Goal: Transaction & Acquisition: Purchase product/service

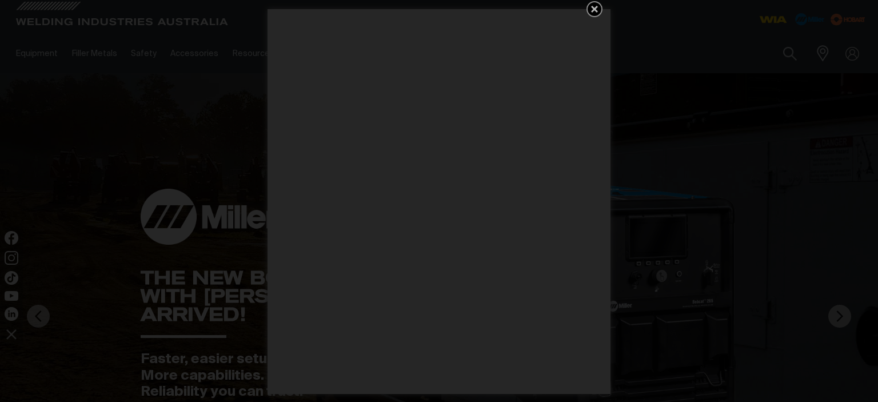
click at [593, 10] on icon "Get 5 WIA Welding Guides Free!" at bounding box center [594, 9] width 7 height 7
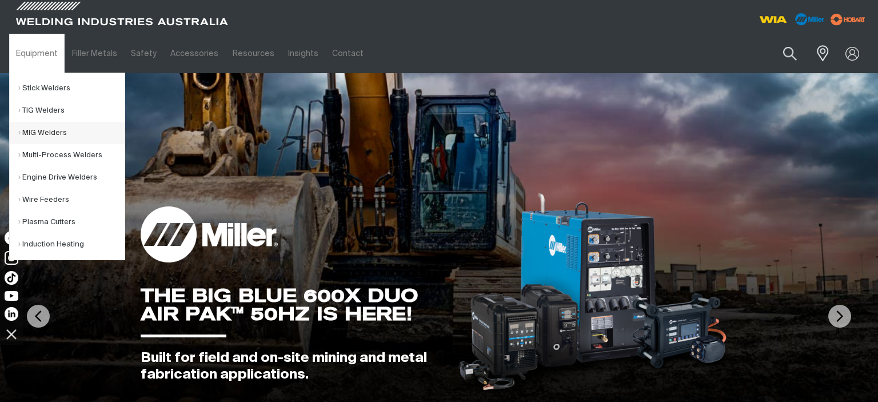
click at [25, 130] on link "MIG Welders" at bounding box center [71, 133] width 106 height 22
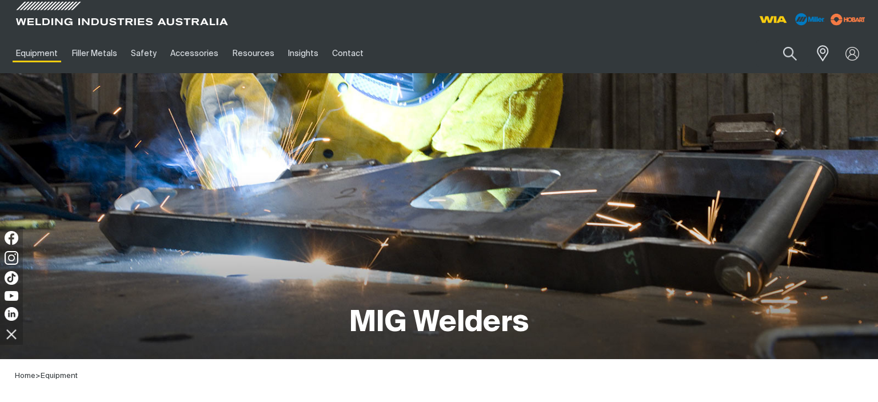
click at [289, 186] on div "MIG Welders" at bounding box center [439, 216] width 860 height 286
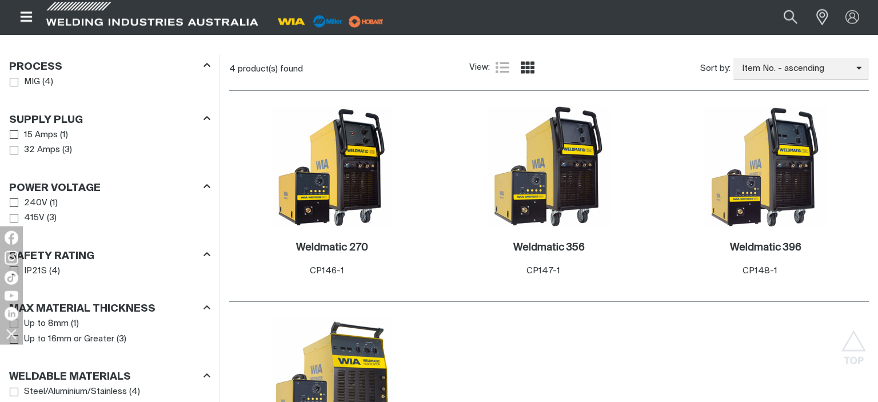
scroll to position [586, 0]
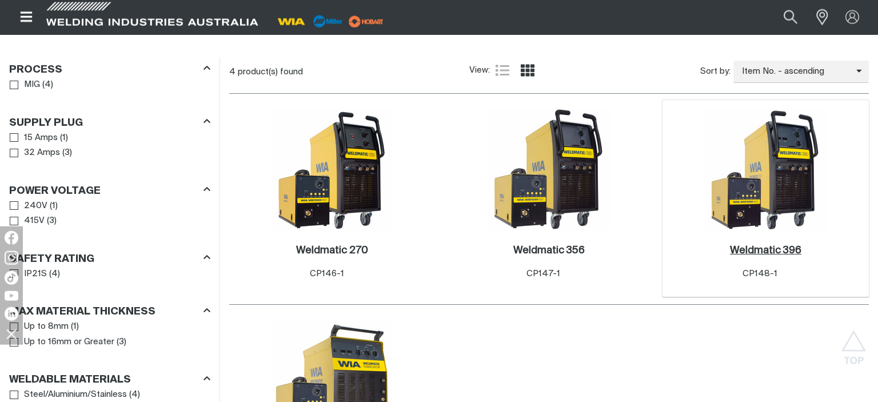
click at [754, 245] on h2 "Weldmatic 396 ." at bounding box center [765, 250] width 71 height 10
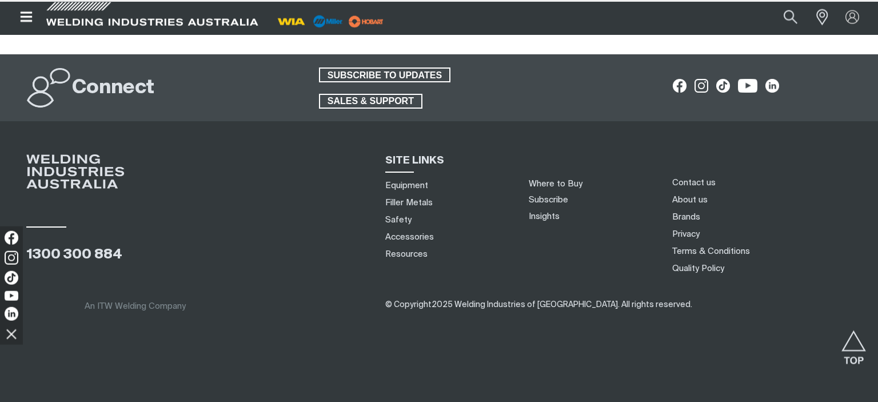
scroll to position [6, 0]
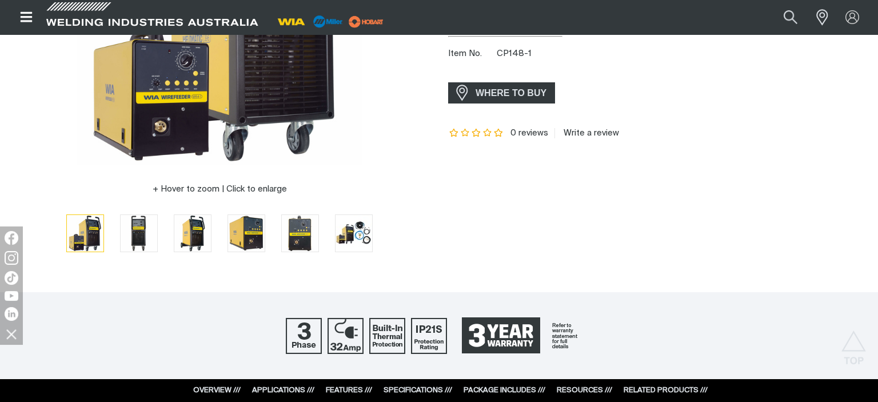
scroll to position [208, 0]
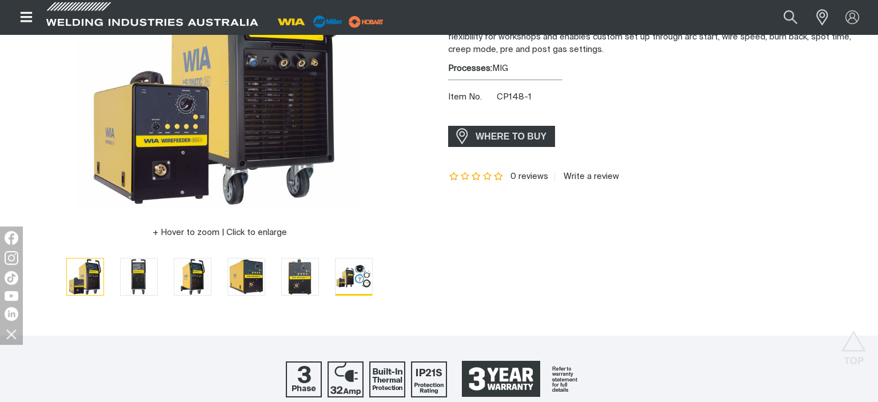
click at [362, 277] on img "Go to slide 6" at bounding box center [354, 277] width 37 height 36
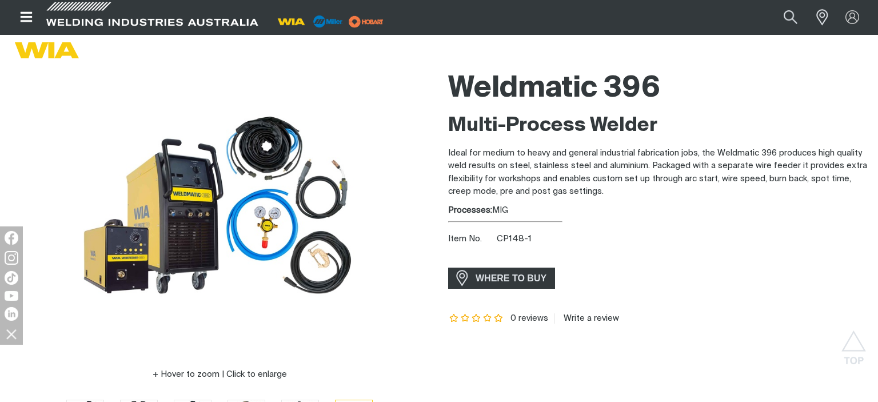
scroll to position [65, 0]
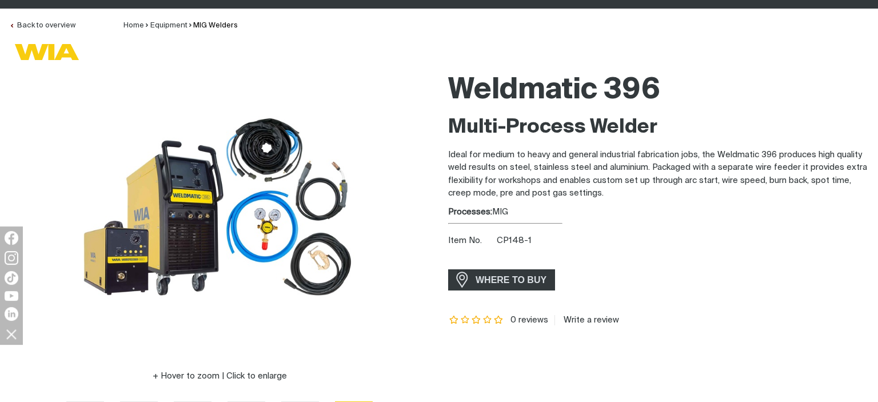
click at [492, 280] on span "WHERE TO BUY" at bounding box center [511, 280] width 86 height 18
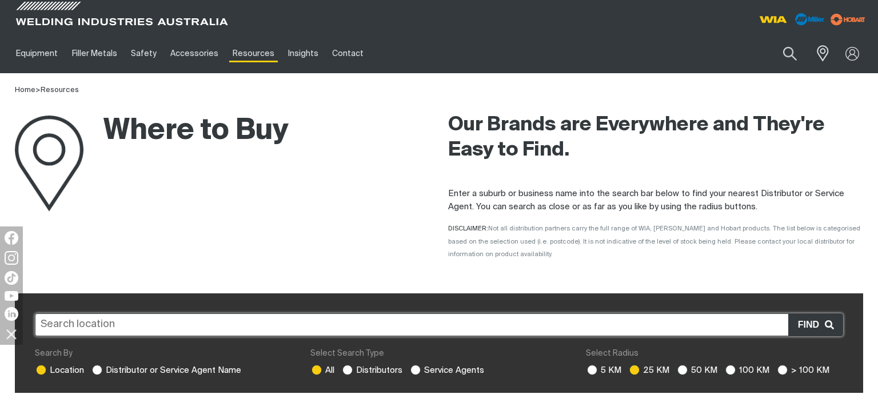
click at [287, 328] on input "text" at bounding box center [439, 324] width 809 height 23
type input "Meningie"
click at [813, 327] on span "Find" at bounding box center [811, 324] width 27 height 15
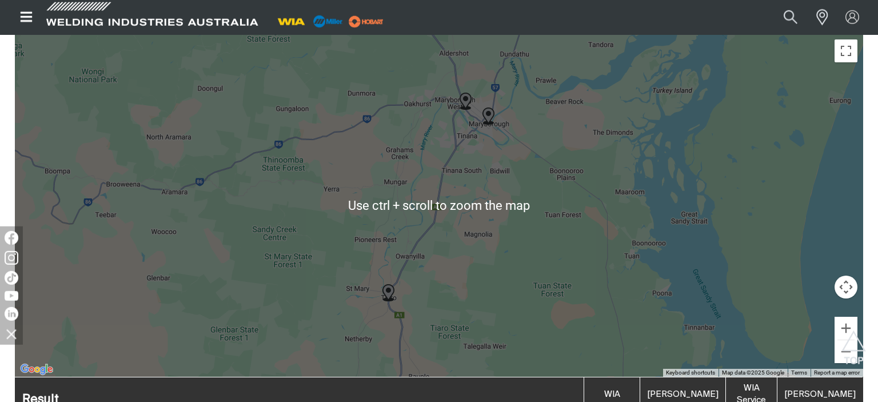
scroll to position [367, 0]
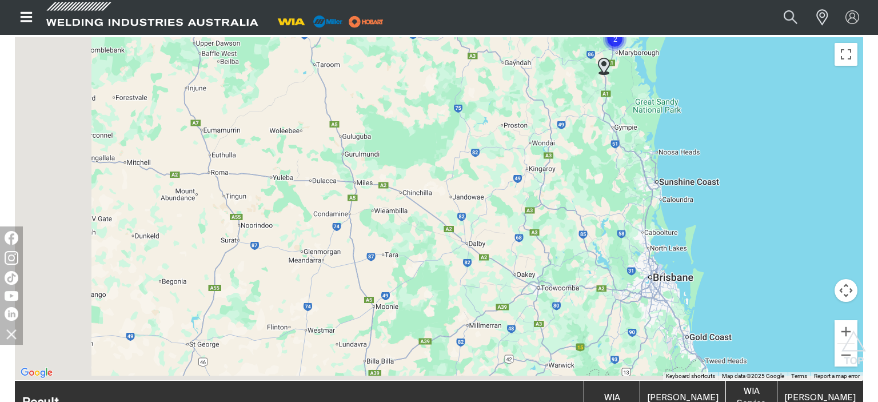
drag, startPoint x: 295, startPoint y: 221, endPoint x: 520, endPoint y: 77, distance: 268.3
click at [520, 77] on div "To navigate, press the arrow keys." at bounding box center [439, 208] width 849 height 343
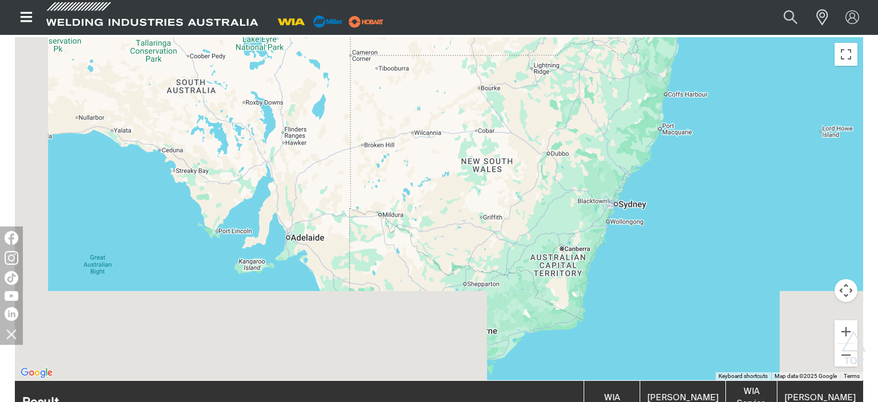
drag, startPoint x: 202, startPoint y: 300, endPoint x: 400, endPoint y: 70, distance: 303.7
click at [400, 70] on div "To navigate, press the arrow keys." at bounding box center [439, 208] width 849 height 343
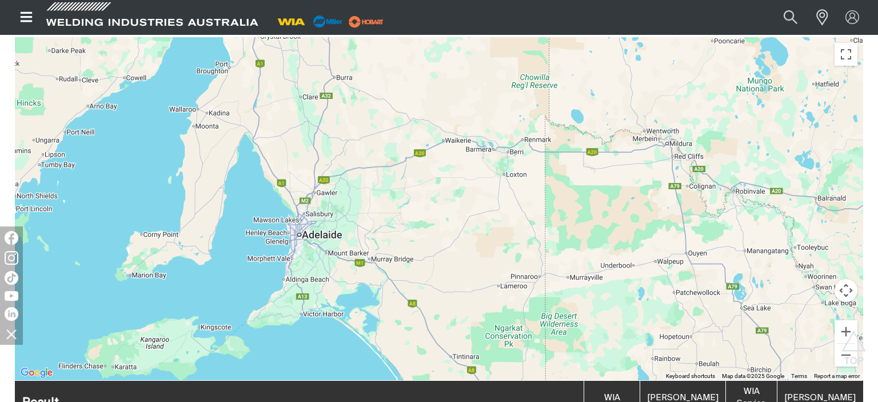
drag, startPoint x: 253, startPoint y: 237, endPoint x: 294, endPoint y: 269, distance: 52.2
click at [294, 269] on div "To navigate, press the arrow keys." at bounding box center [439, 208] width 849 height 343
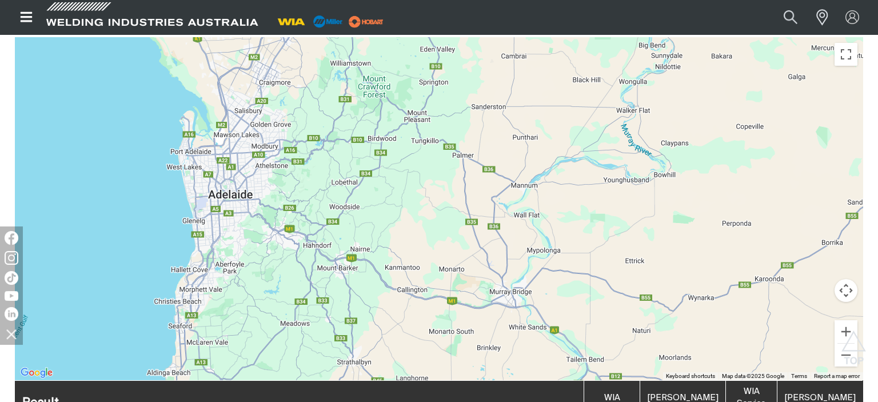
drag, startPoint x: 339, startPoint y: 271, endPoint x: 315, endPoint y: 260, distance: 27.1
click at [315, 260] on div "To navigate, press the arrow keys." at bounding box center [439, 208] width 849 height 343
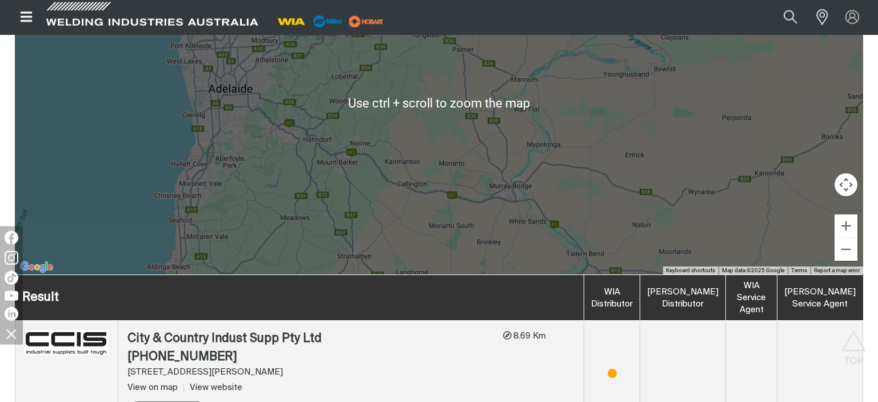
scroll to position [474, 0]
click at [641, 297] on th "WIA Distributor" at bounding box center [613, 298] width 56 height 46
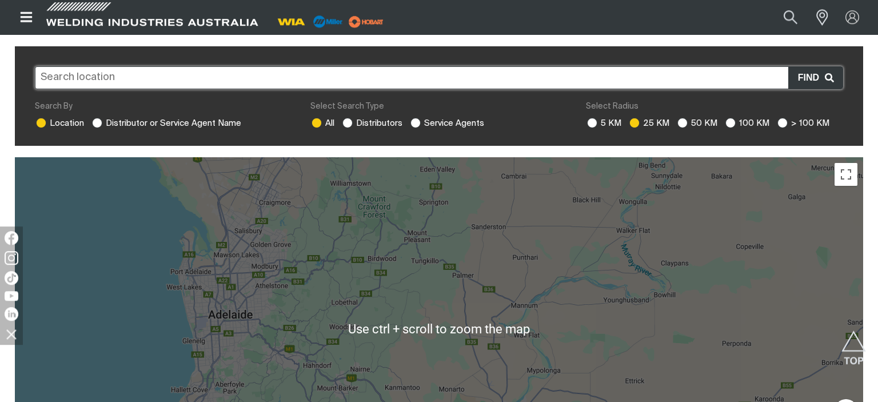
scroll to position [241, 0]
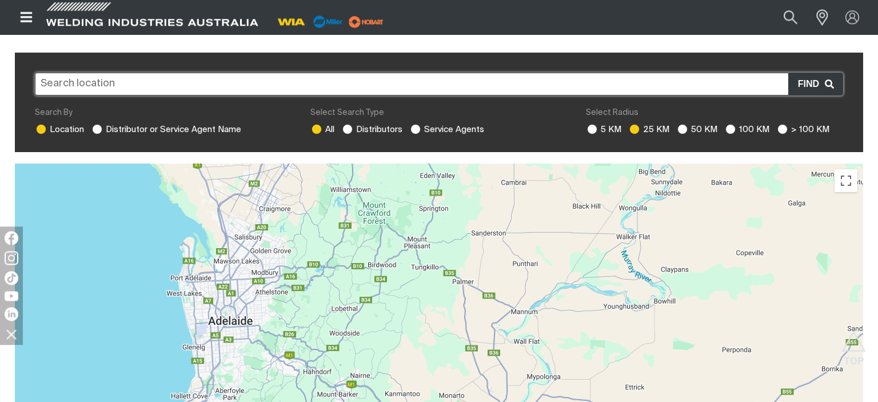
click at [773, 127] on div "5 KM 25 KM 50 KM 100 KM > 100 KM" at bounding box center [714, 130] width 257 height 13
click at [785, 131] on ins at bounding box center [783, 129] width 10 height 10
click at [785, 131] on input "> 100 KM" at bounding box center [781, 127] width 7 height 7
radio input "true"
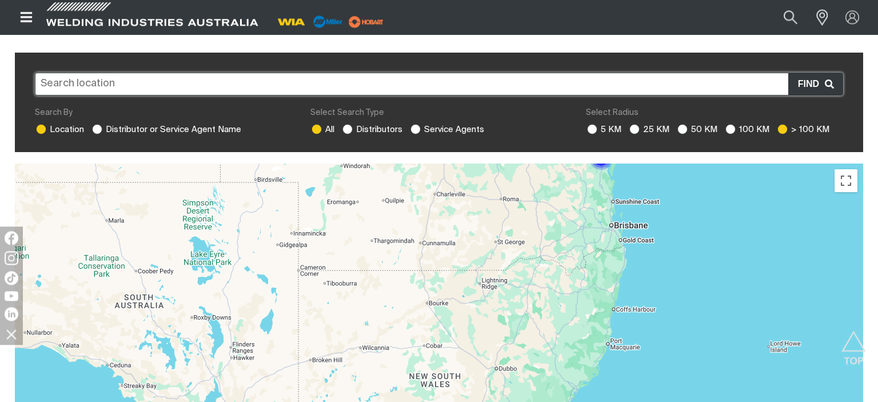
drag, startPoint x: 358, startPoint y: 321, endPoint x: 495, endPoint y: 208, distance: 177.9
click at [495, 208] on div "To navigate, press the arrow keys." at bounding box center [439, 335] width 849 height 343
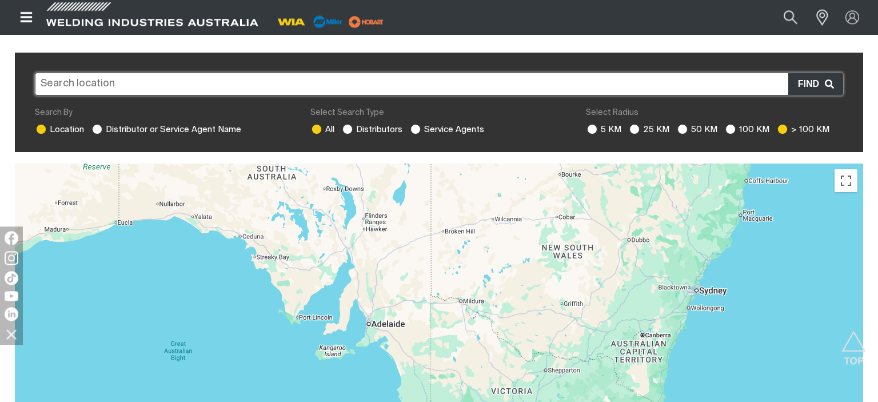
drag, startPoint x: 353, startPoint y: 332, endPoint x: 488, endPoint y: 197, distance: 190.5
click at [488, 197] on div "To navigate, press the arrow keys." at bounding box center [439, 335] width 849 height 343
click at [96, 126] on ins at bounding box center [97, 129] width 10 height 10
click at [96, 126] on input "Distributor or Service Agent Name" at bounding box center [95, 127] width 7 height 7
radio input "true"
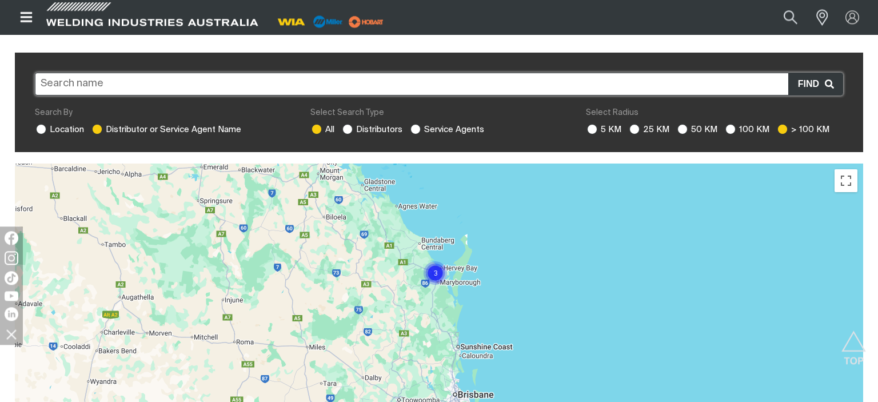
drag, startPoint x: 303, startPoint y: 326, endPoint x: 373, endPoint y: 318, distance: 70.8
click at [373, 318] on div "To navigate, press the arrow keys." at bounding box center [439, 335] width 849 height 343
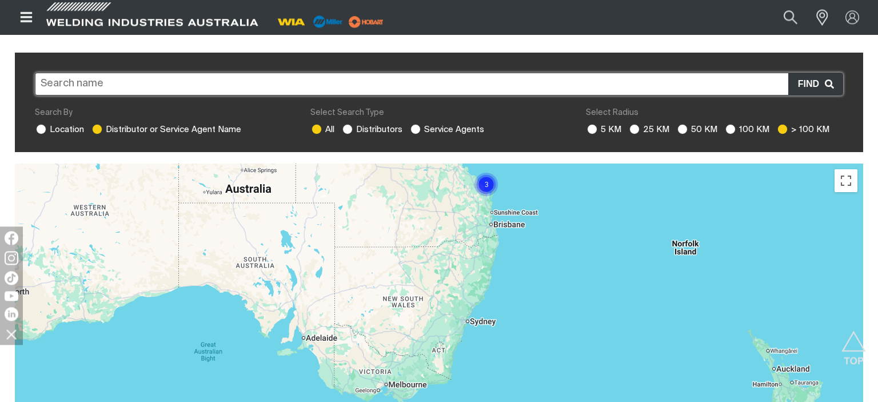
drag, startPoint x: 313, startPoint y: 356, endPoint x: 411, endPoint y: 243, distance: 150.0
click at [411, 243] on div "To navigate, press the arrow keys." at bounding box center [439, 335] width 849 height 343
